Goal: Transaction & Acquisition: Purchase product/service

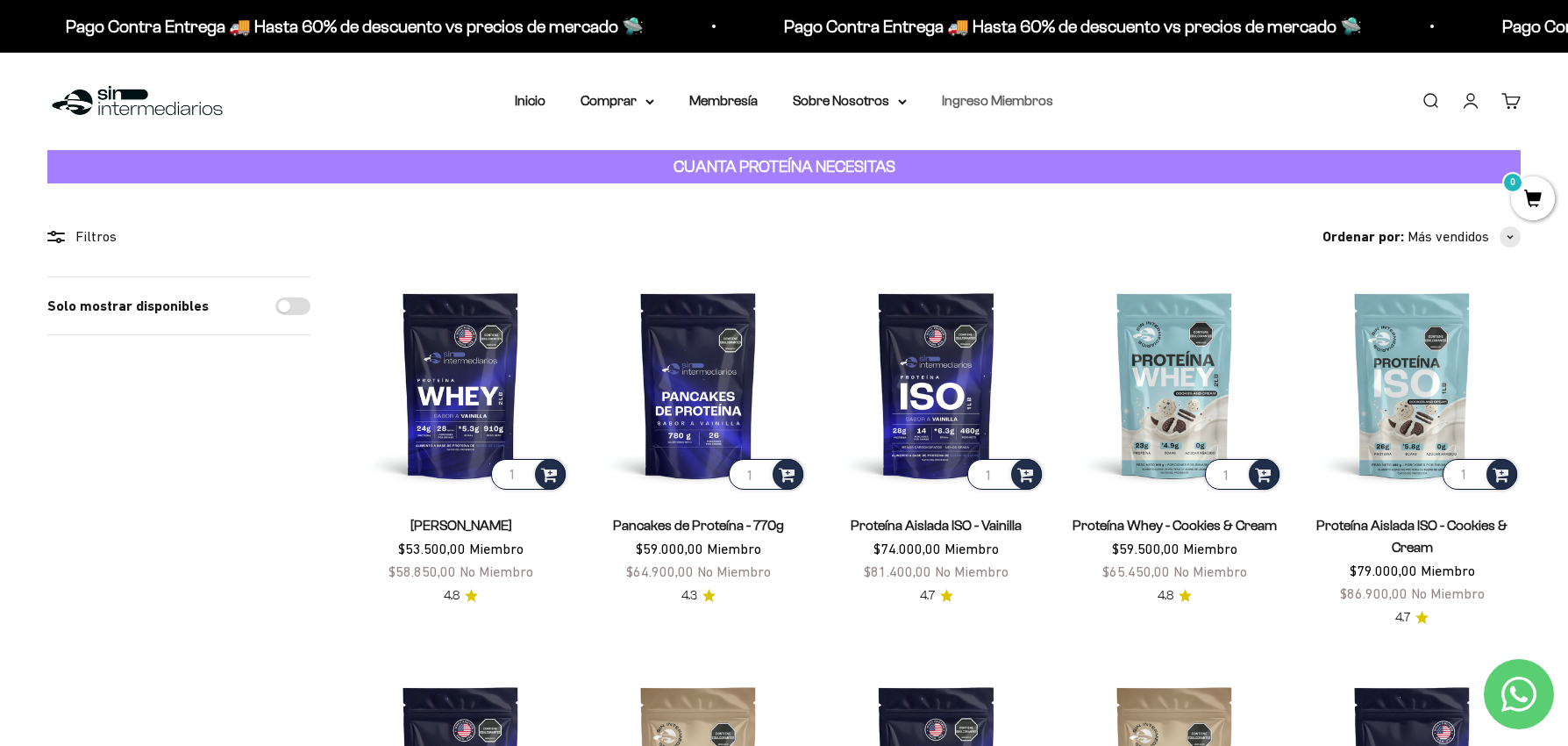
click at [983, 95] on link "Ingreso Miembros" at bounding box center [998, 100] width 111 height 15
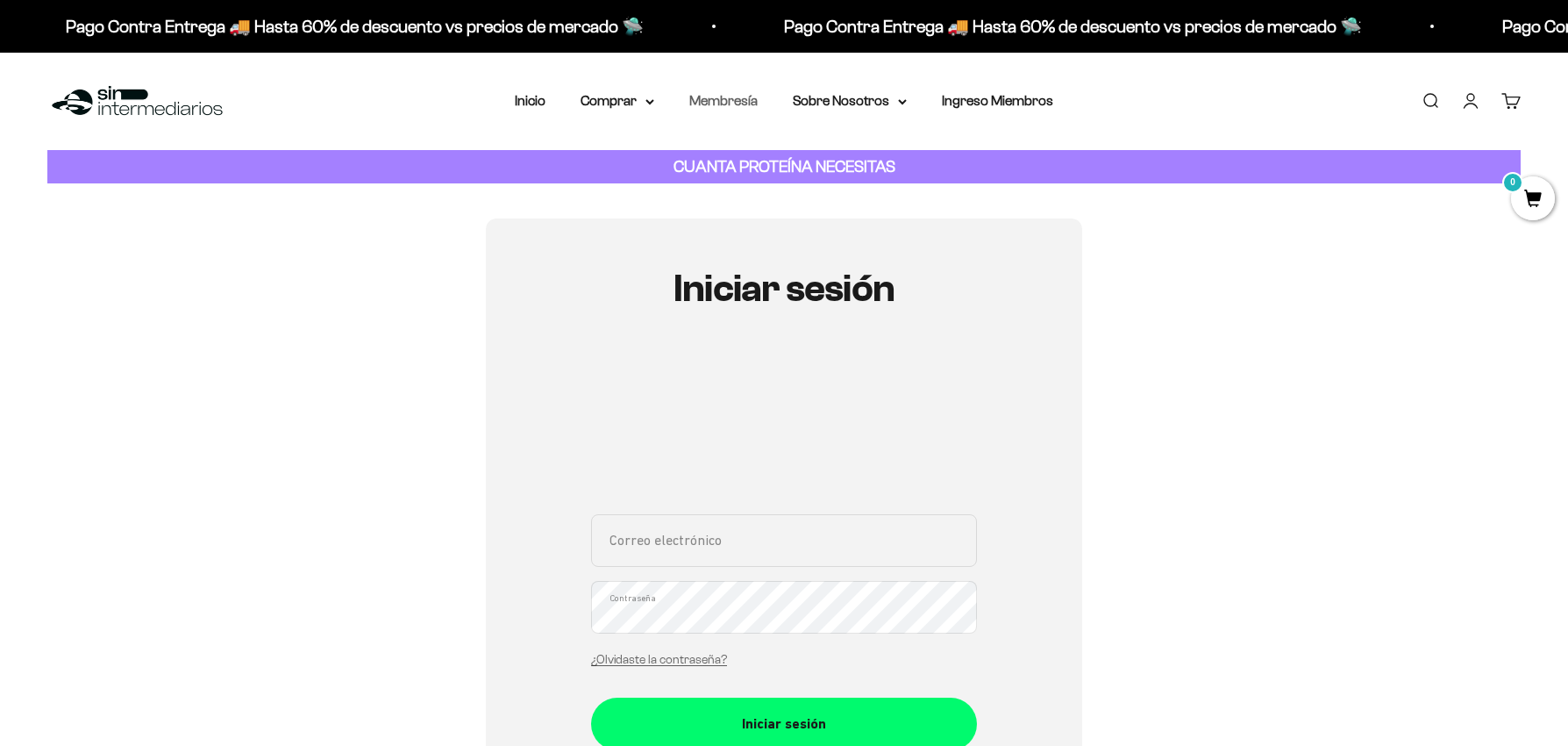
click at [705, 107] on link "Membresía" at bounding box center [723, 100] width 68 height 15
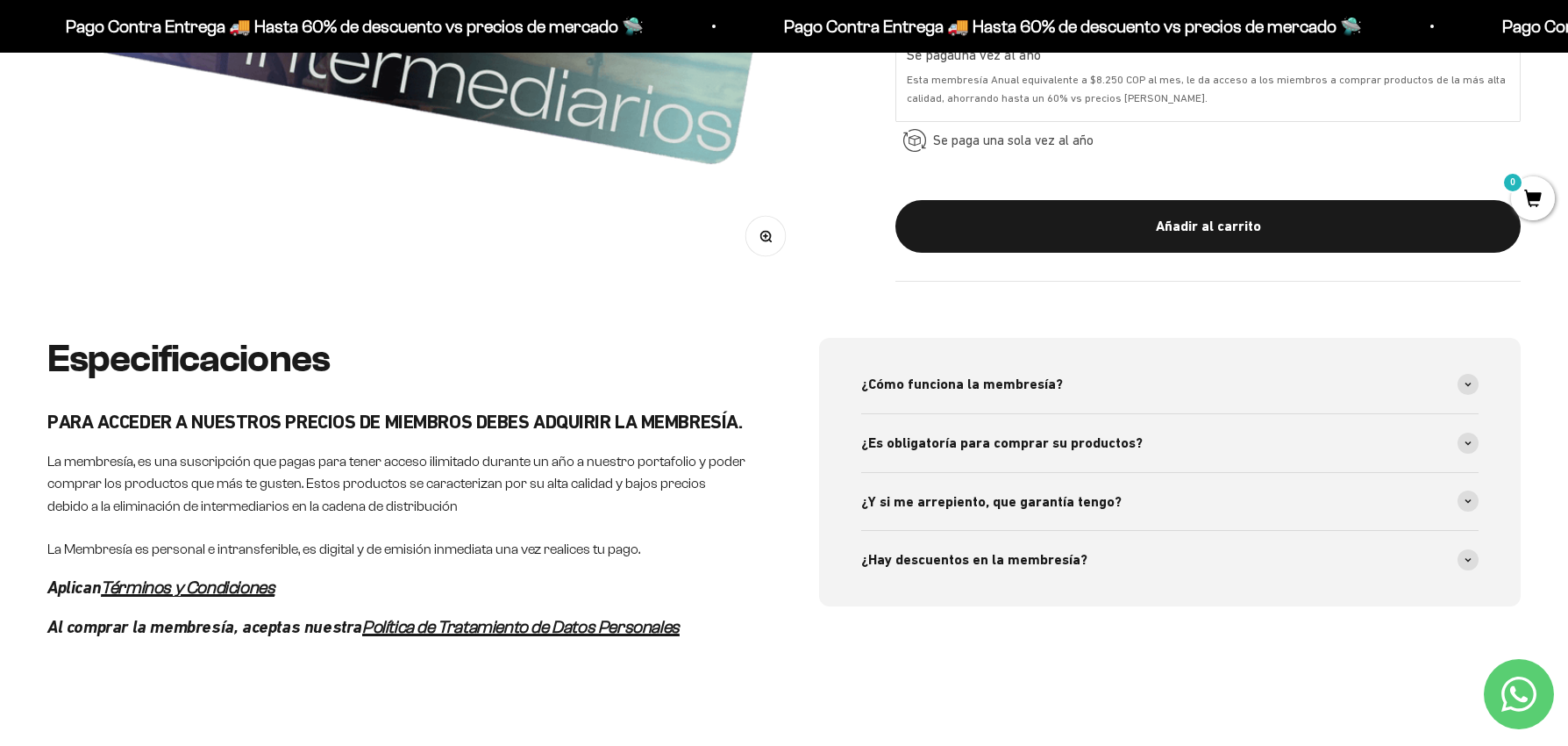
scroll to position [733, 0]
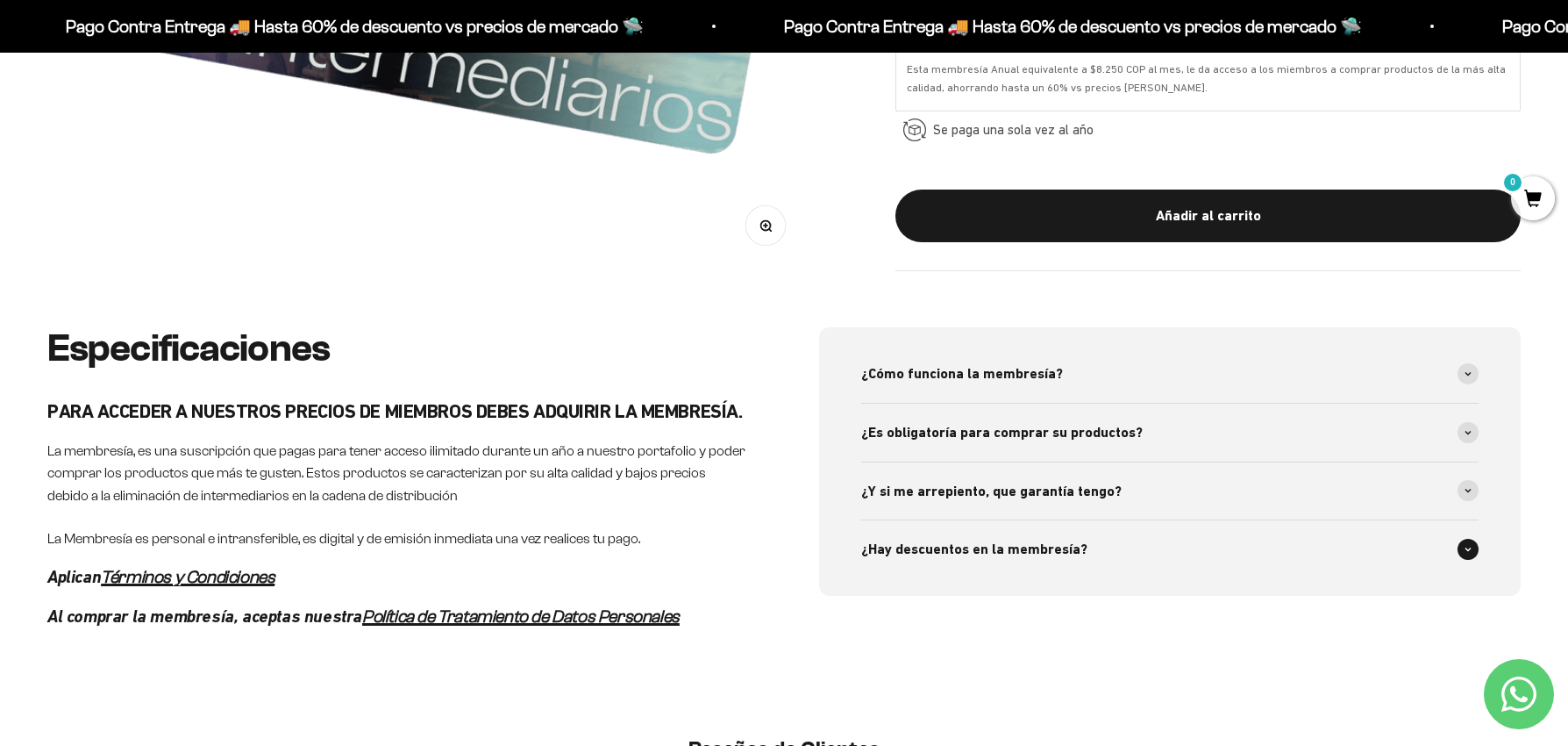
click at [896, 568] on div "¿Hay descuentos en la membresía?" at bounding box center [1170, 549] width 617 height 58
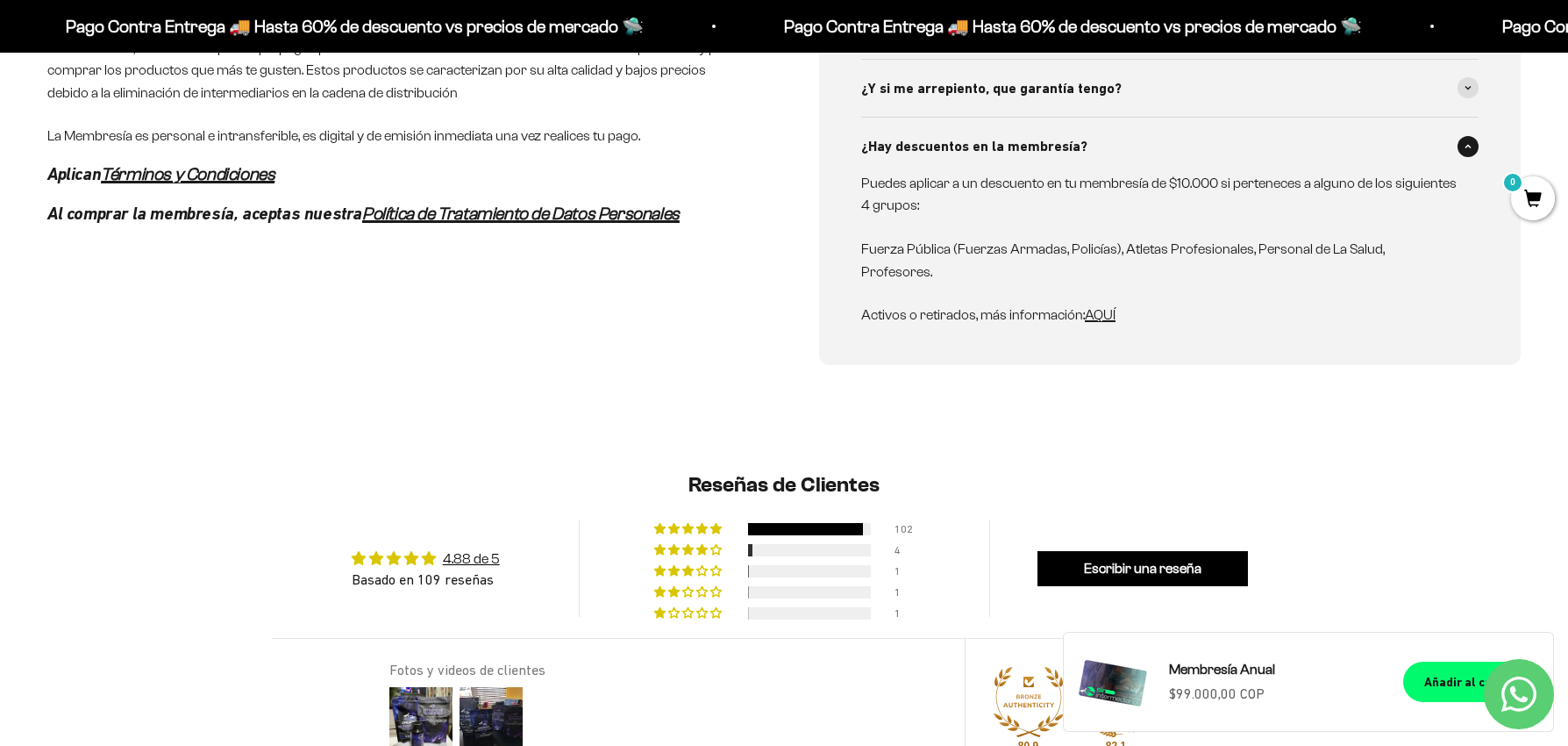
scroll to position [1132, 0]
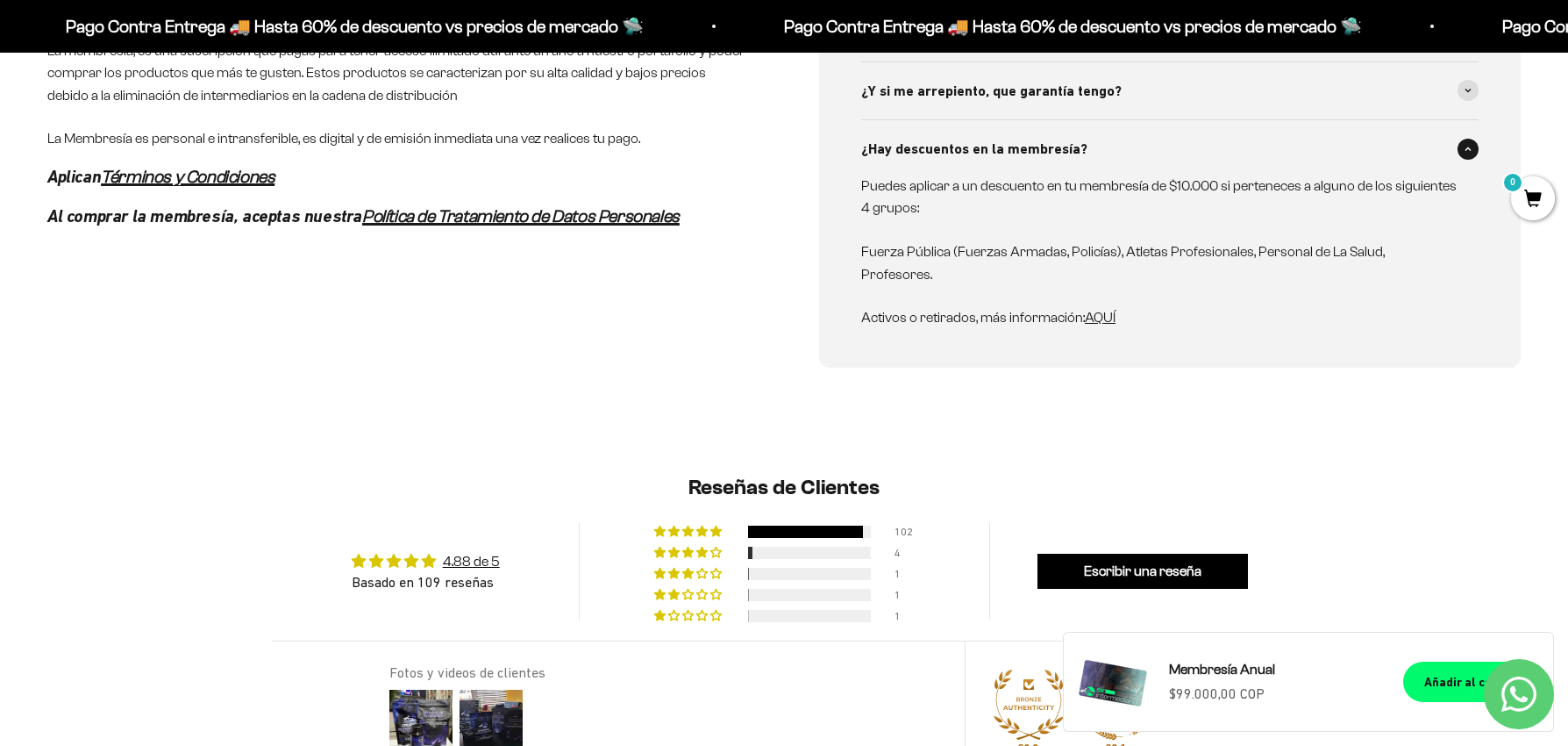
click at [1108, 310] on span "AQUÍ" at bounding box center [1100, 317] width 31 height 15
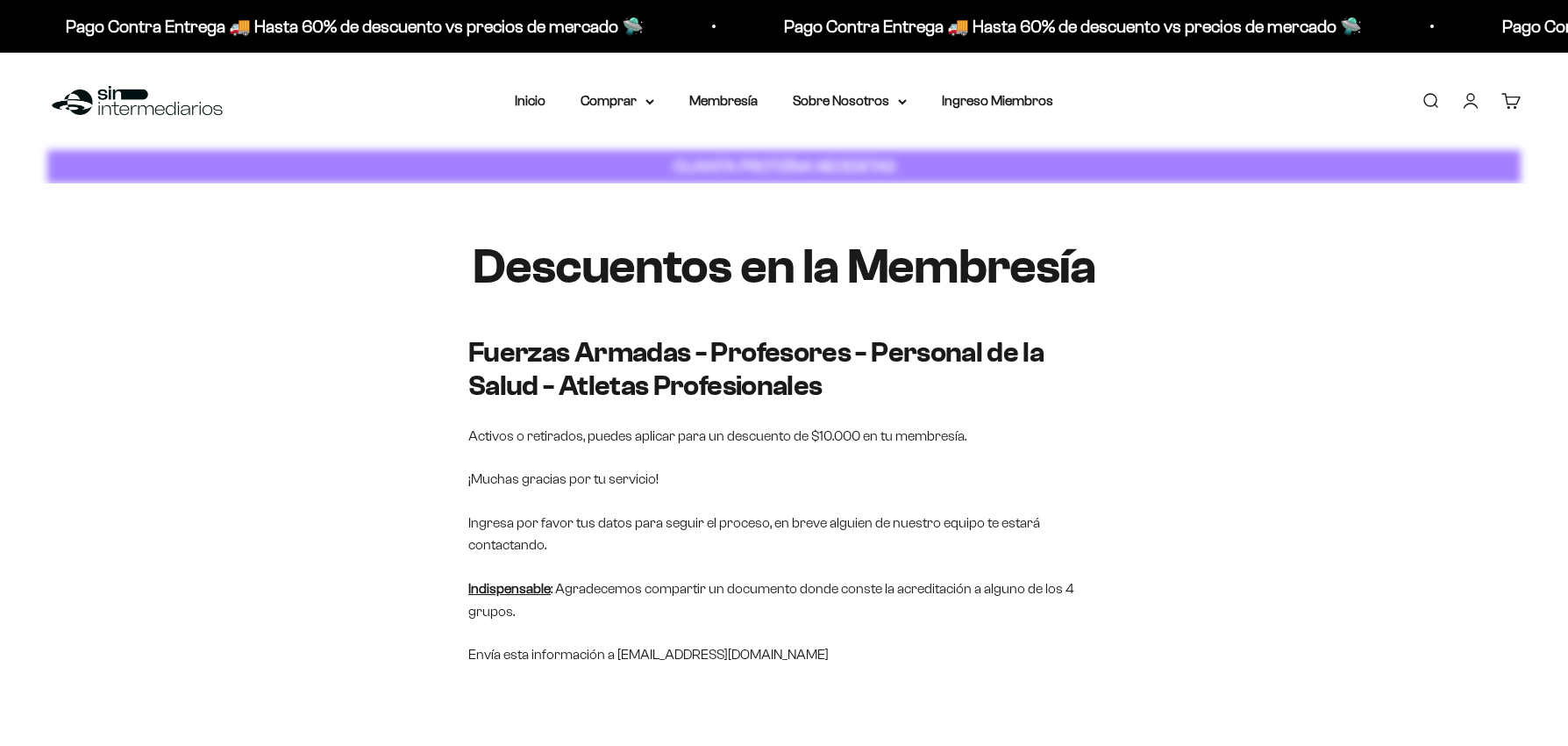
scroll to position [285, 0]
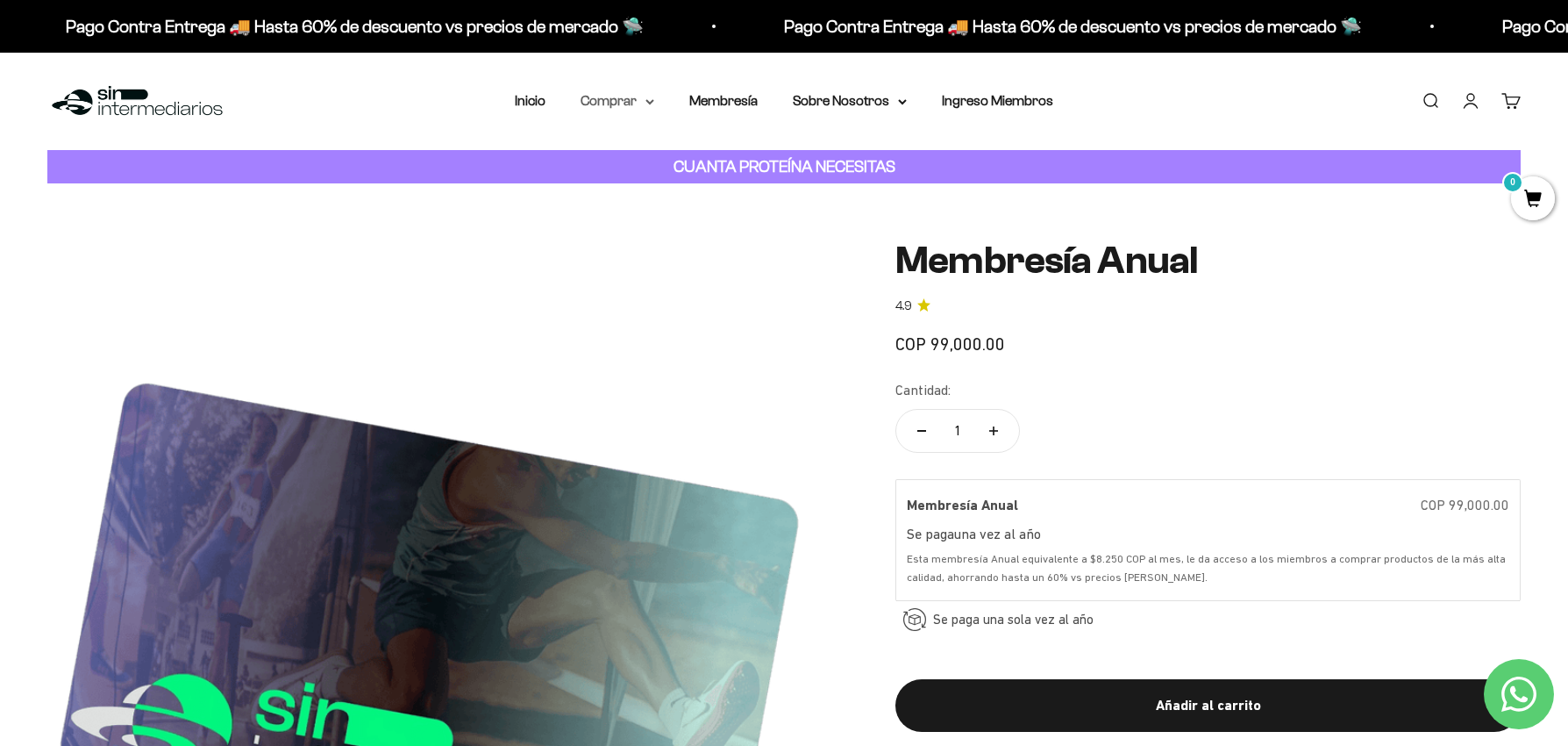
click at [635, 99] on summary "Comprar" at bounding box center [617, 101] width 74 height 23
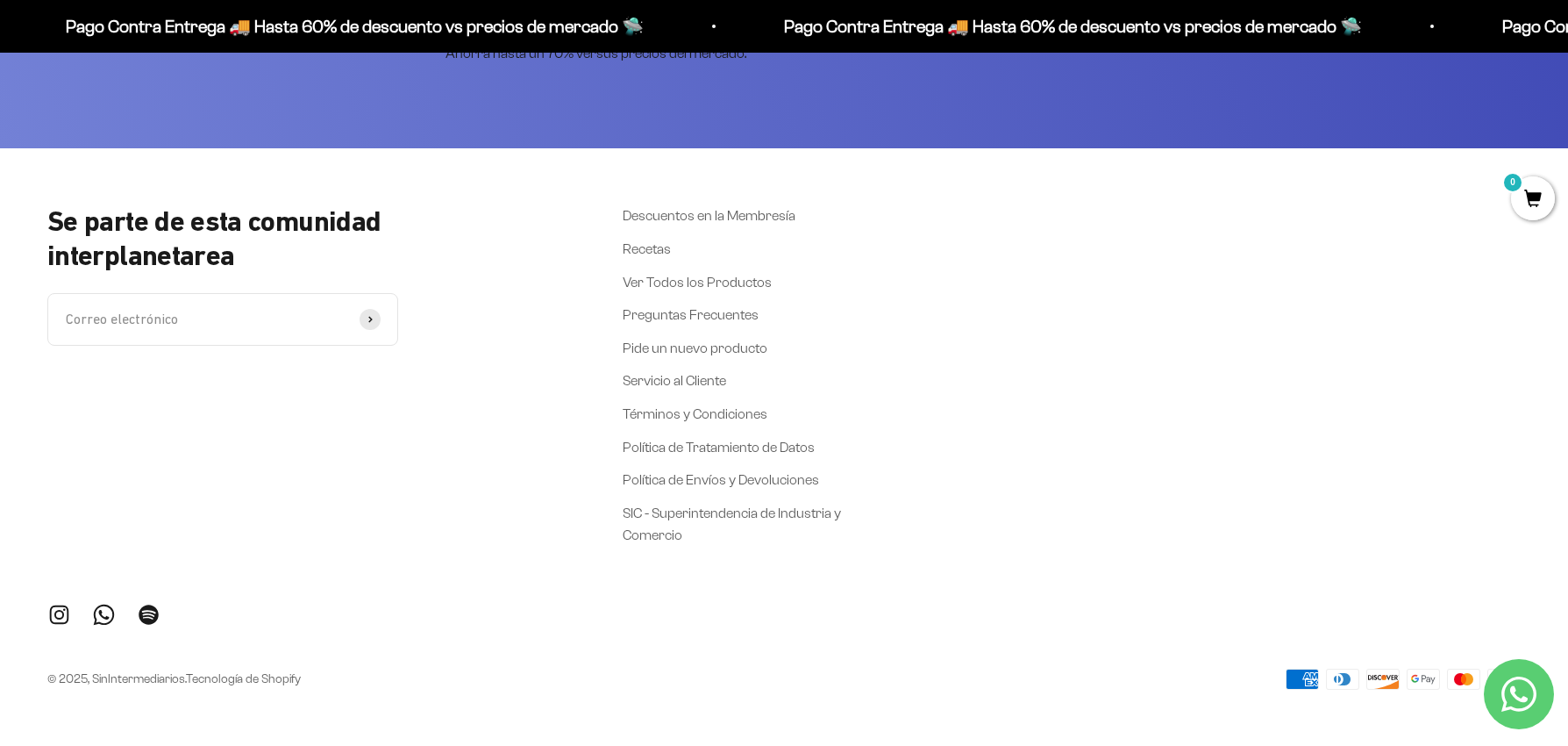
scroll to position [3896, 0]
click at [679, 491] on link "Política de Envíos y Devoluciones" at bounding box center [721, 480] width 196 height 23
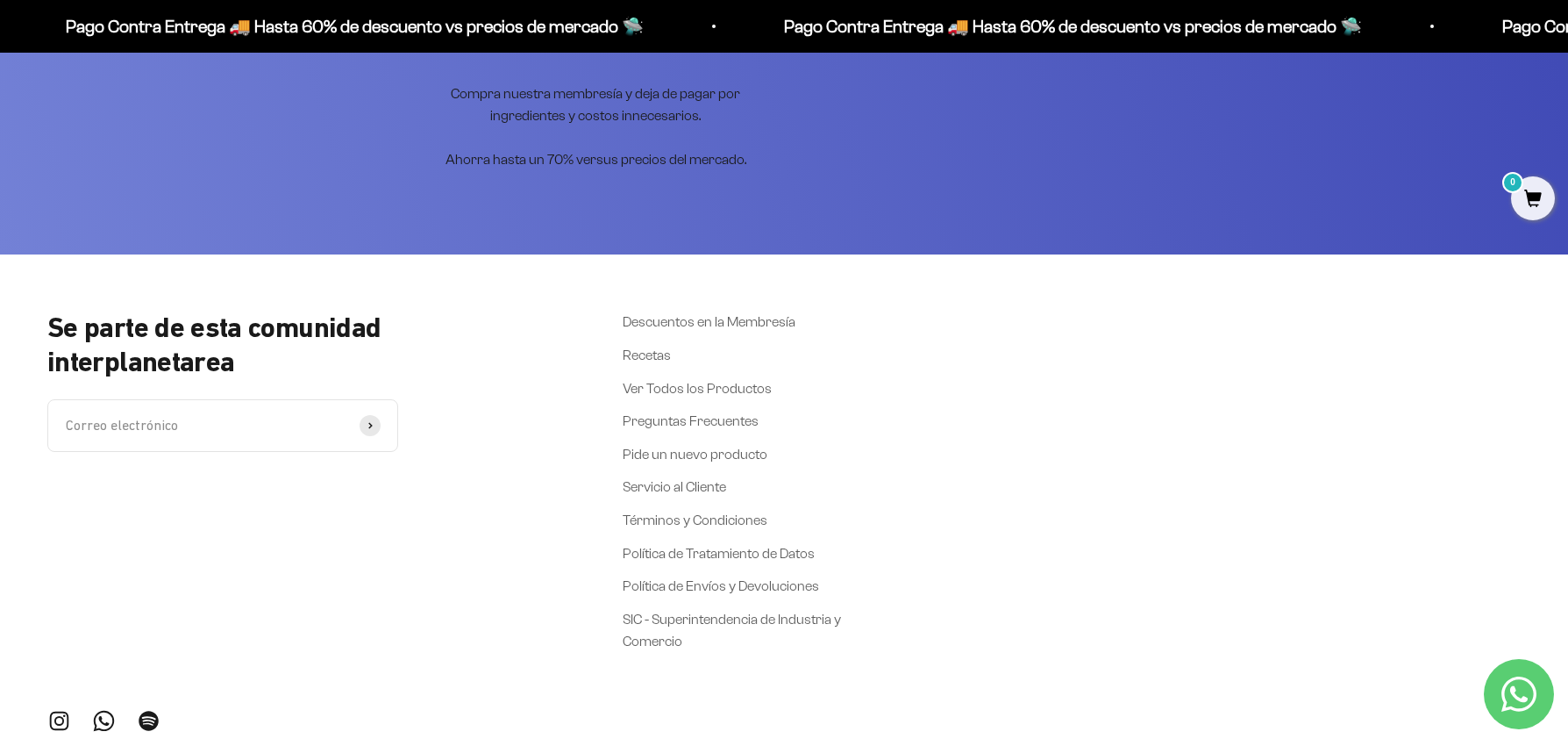
scroll to position [5180, 0]
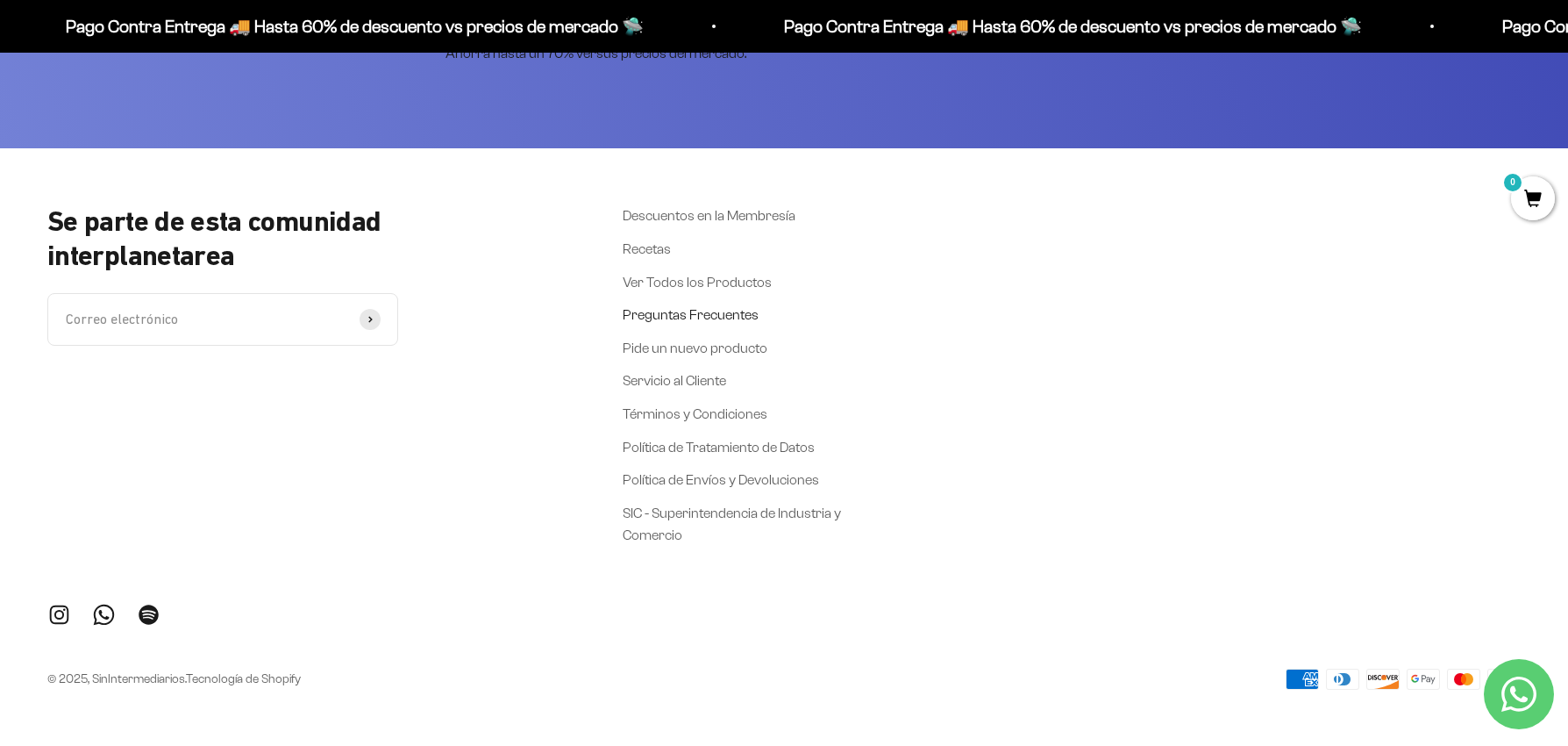
click at [707, 307] on link "Preguntas Frecuentes" at bounding box center [691, 314] width 136 height 23
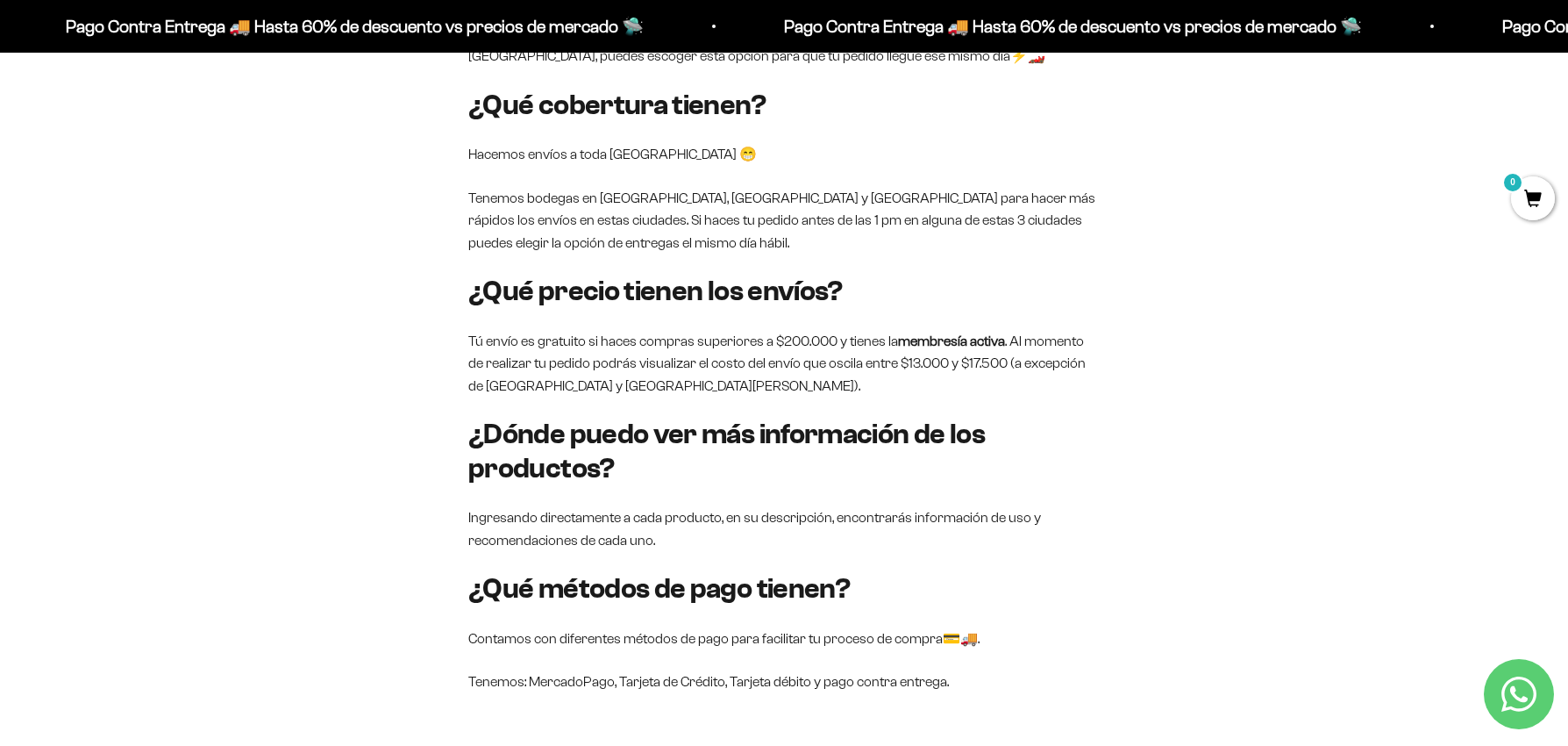
scroll to position [1501, 0]
